Goal: Task Accomplishment & Management: Manage account settings

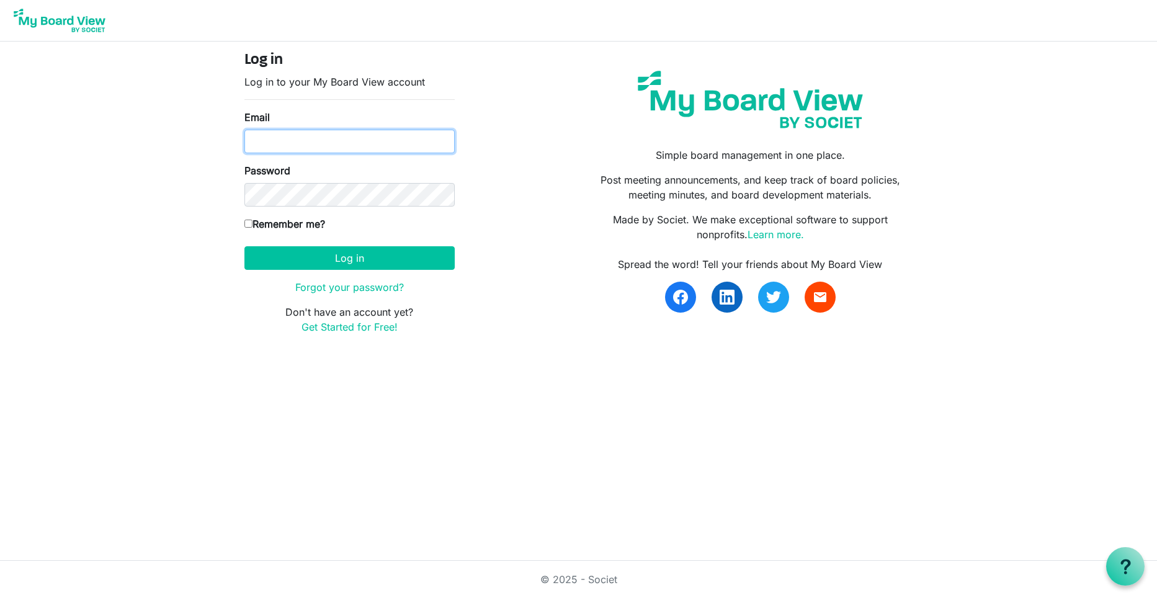
click at [280, 139] on input "Email" at bounding box center [349, 142] width 210 height 24
type input "e.s.berscheid@sasktel.net"
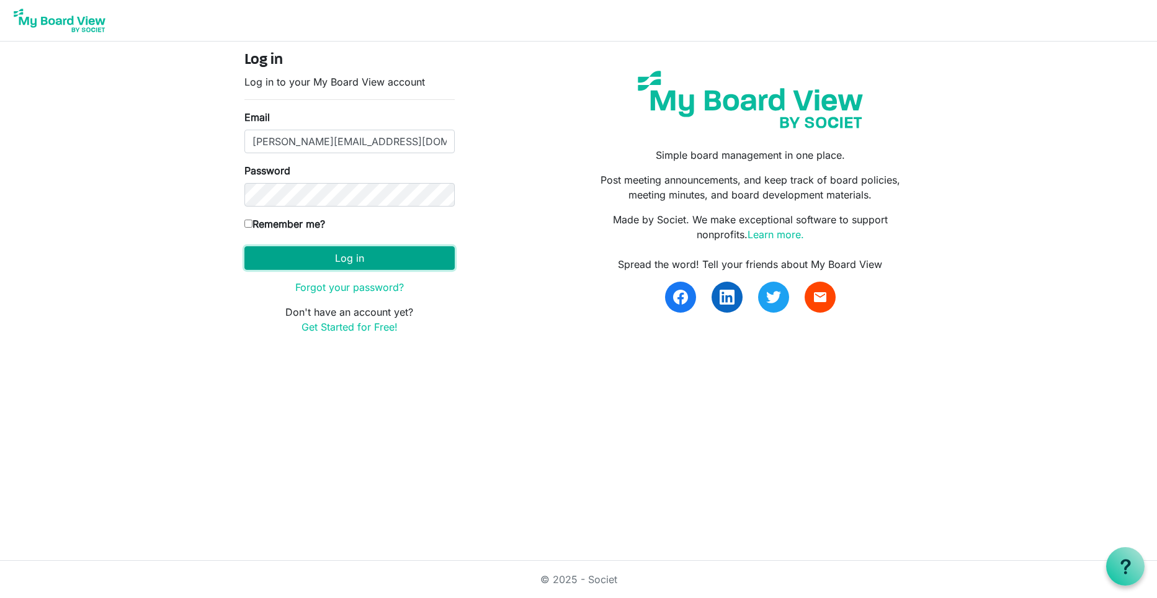
click at [321, 262] on button "Log in" at bounding box center [349, 258] width 210 height 24
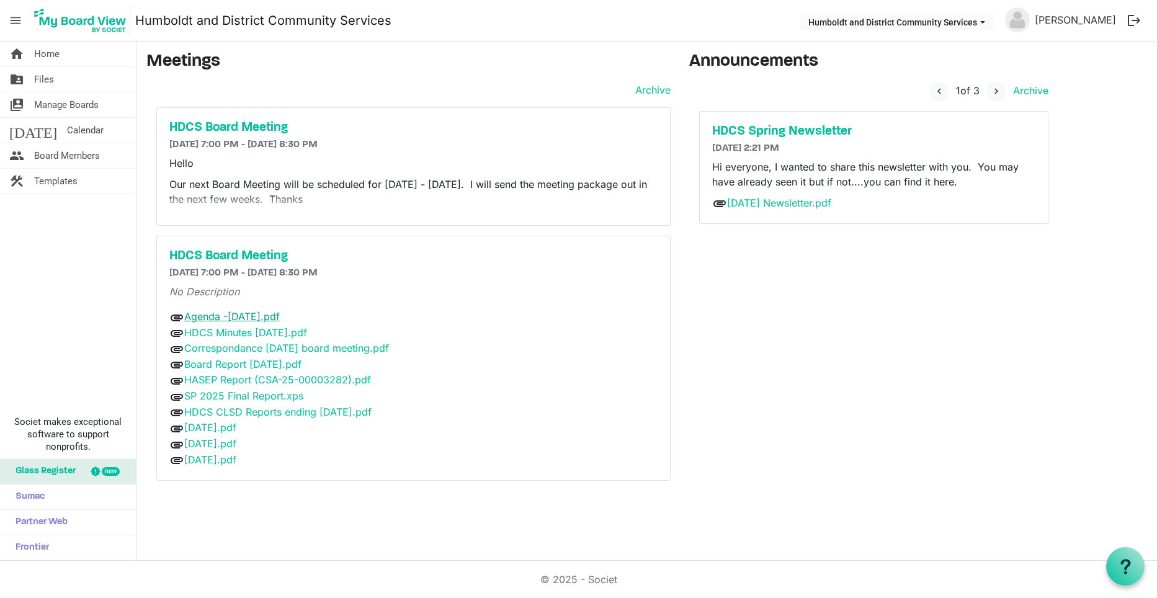
click at [223, 315] on link "Agenda -[DATE].pdf" at bounding box center [232, 316] width 96 height 12
click at [223, 352] on link "Correspondance [DATE] board meeting.pdf" at bounding box center [286, 348] width 205 height 12
click at [212, 365] on link "Board Report [DATE].pdf" at bounding box center [242, 364] width 117 height 12
click at [235, 396] on link "SP 2025 Final Report.xps" at bounding box center [243, 396] width 119 height 12
click at [1098, 15] on link "[PERSON_NAME]" at bounding box center [1075, 19] width 91 height 25
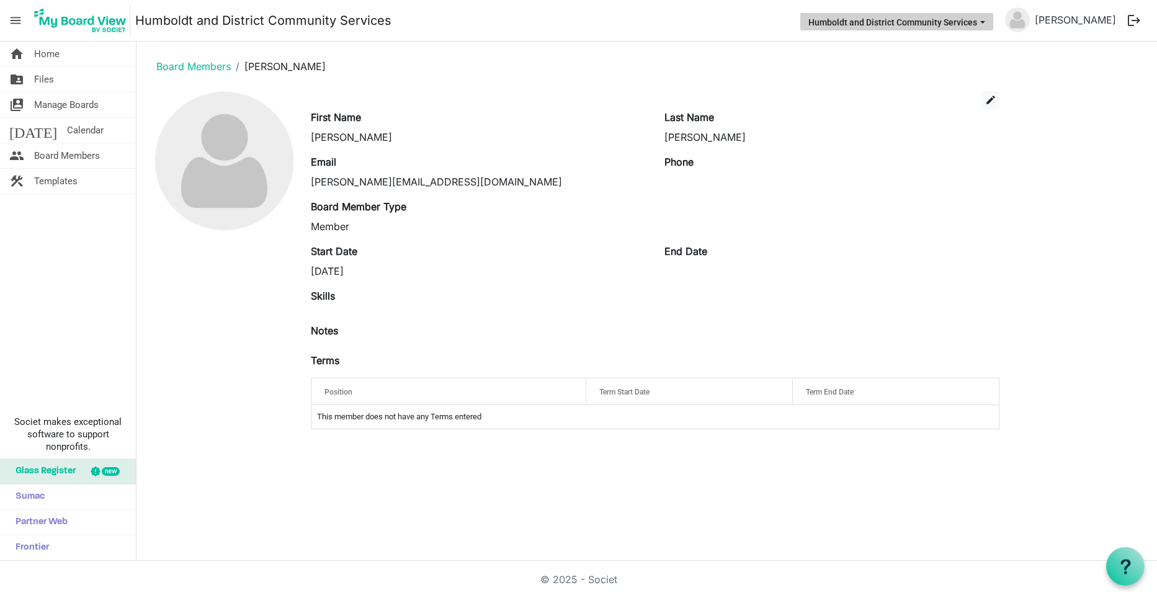
click at [986, 22] on span "Humboldt and District Community Services dropdownbutton" at bounding box center [982, 22] width 11 height 5
drag, startPoint x: 1032, startPoint y: 94, endPoint x: 1052, endPoint y: 62, distance: 37.7
click at [1035, 86] on main "Board Members Shelly Berscheid edit First Name Shelly Last Name Berscheid Email…" at bounding box center [646, 246] width 1021 height 408
click at [50, 56] on span "Home" at bounding box center [46, 54] width 25 height 25
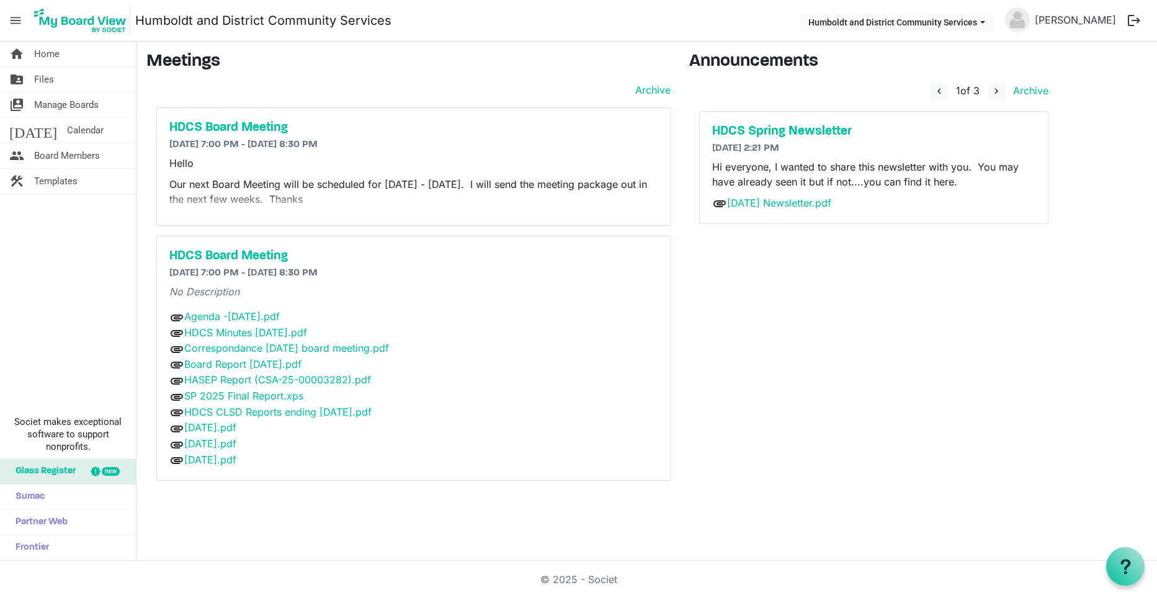
click at [18, 18] on span "menu" at bounding box center [16, 21] width 24 height 24
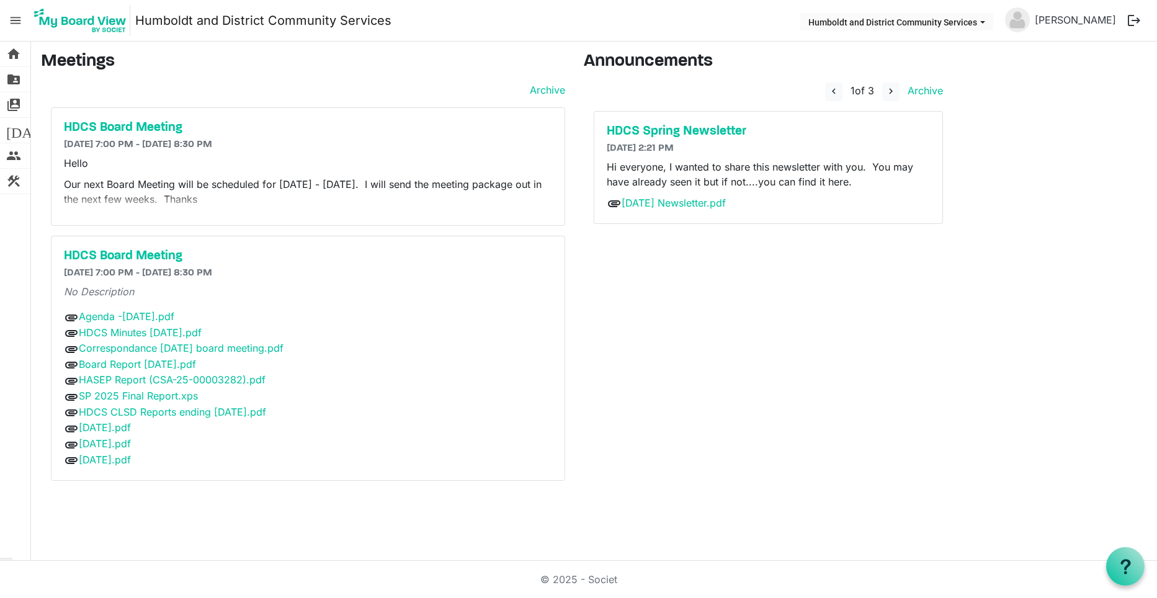
click at [1133, 17] on button "logout" at bounding box center [1134, 20] width 26 height 26
